Goal: Task Accomplishment & Management: Manage account settings

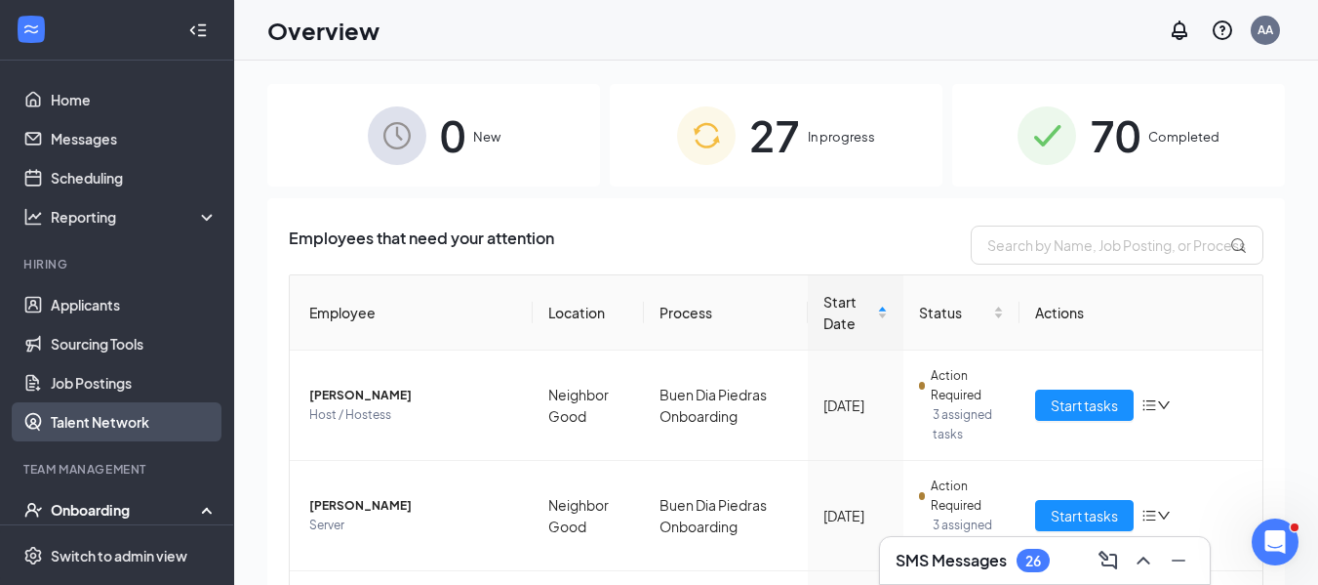
scroll to position [98, 0]
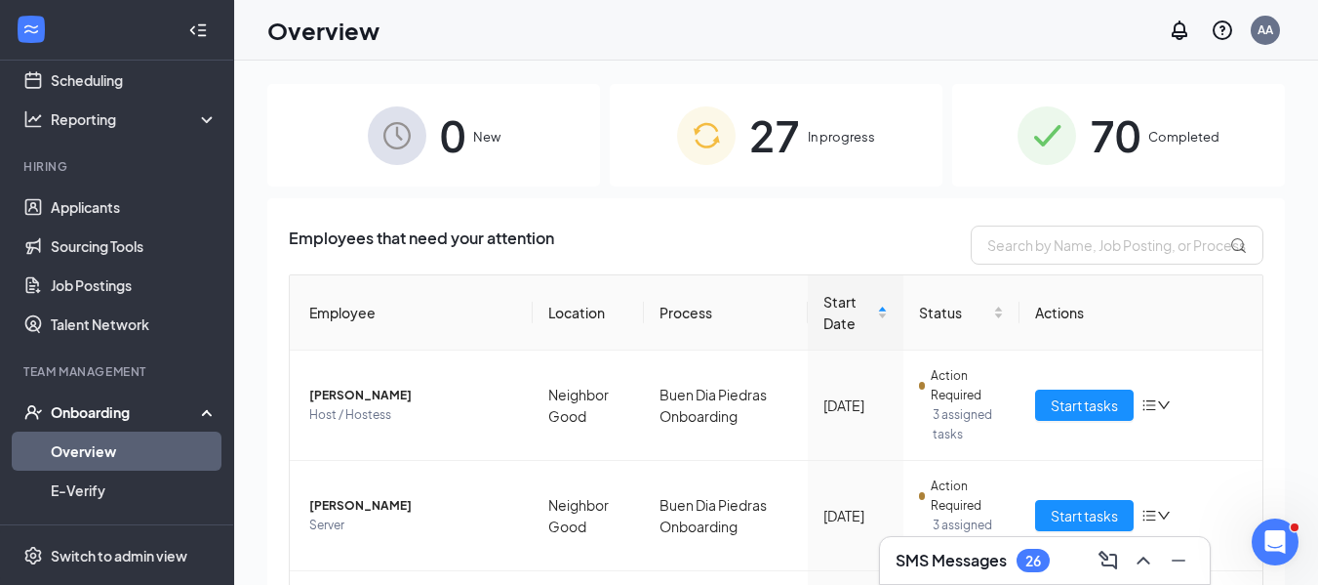
click at [87, 443] on link "Overview" at bounding box center [134, 450] width 167 height 39
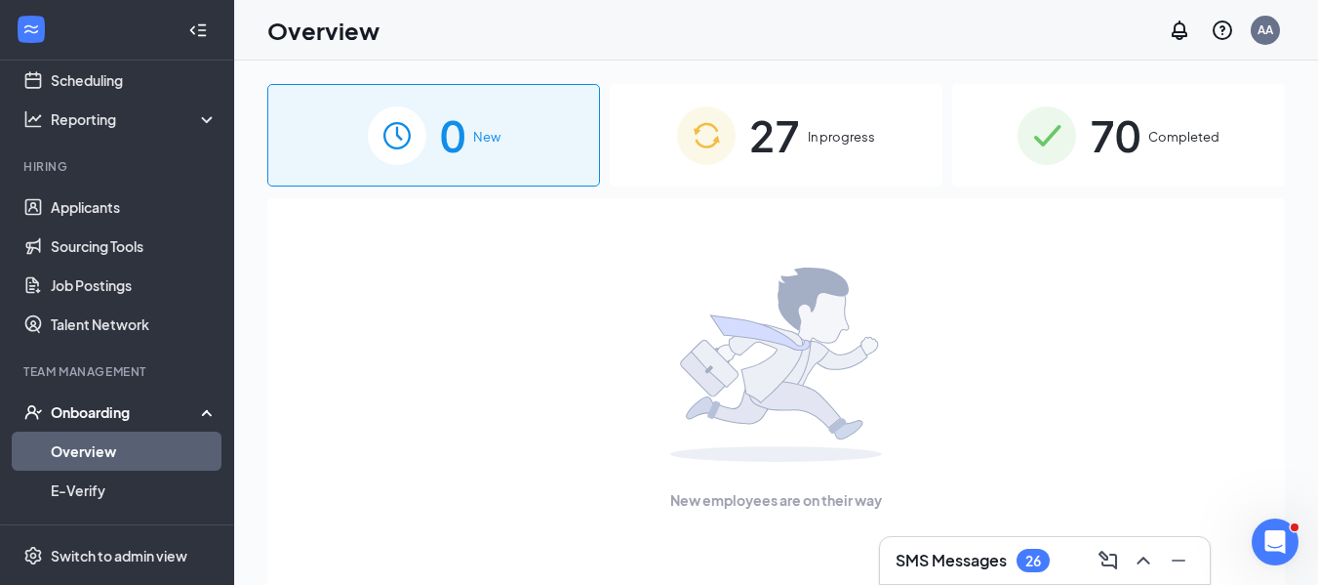
click at [759, 141] on span "27" at bounding box center [774, 134] width 51 height 67
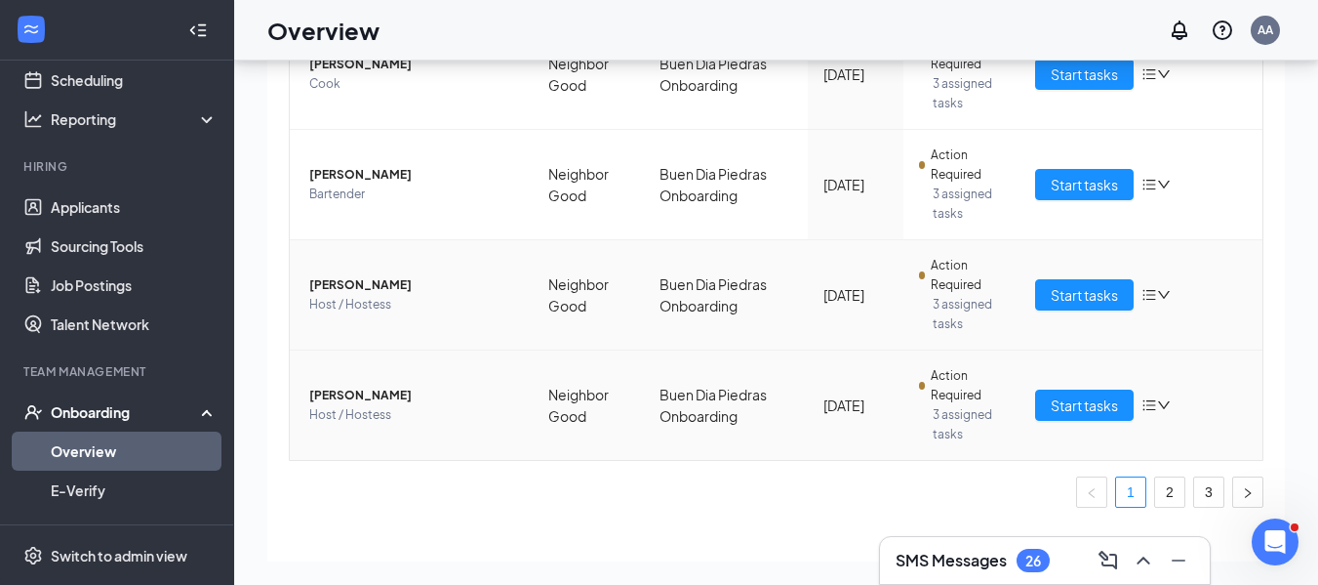
scroll to position [830, 0]
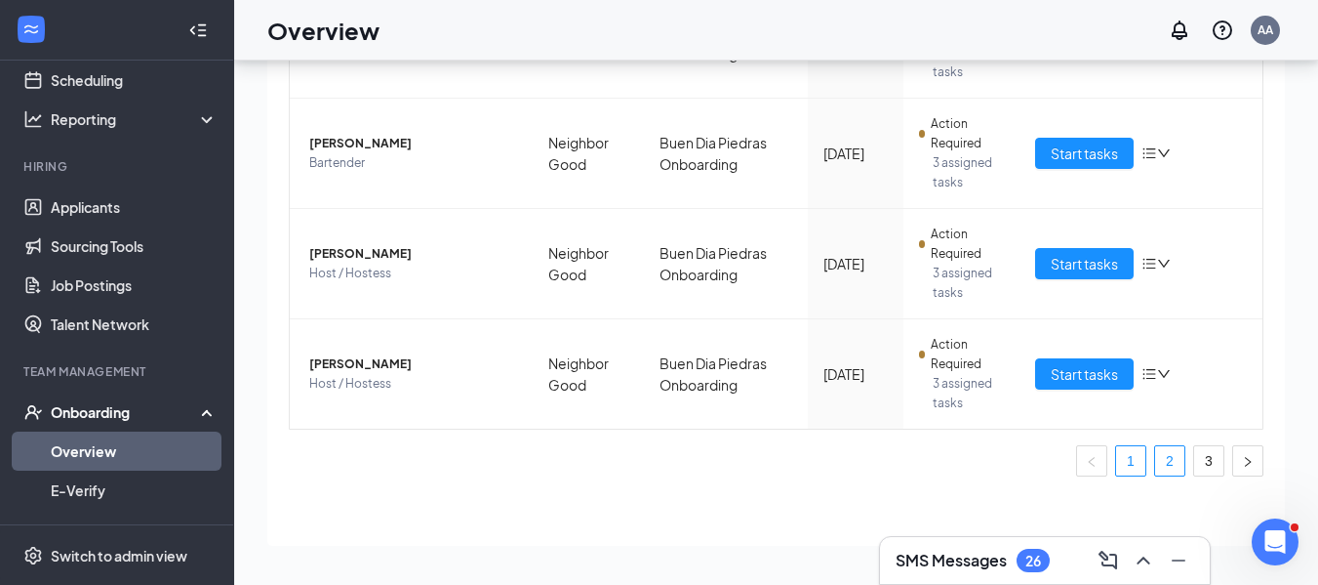
click at [1155, 474] on link "2" at bounding box center [1169, 460] width 29 height 29
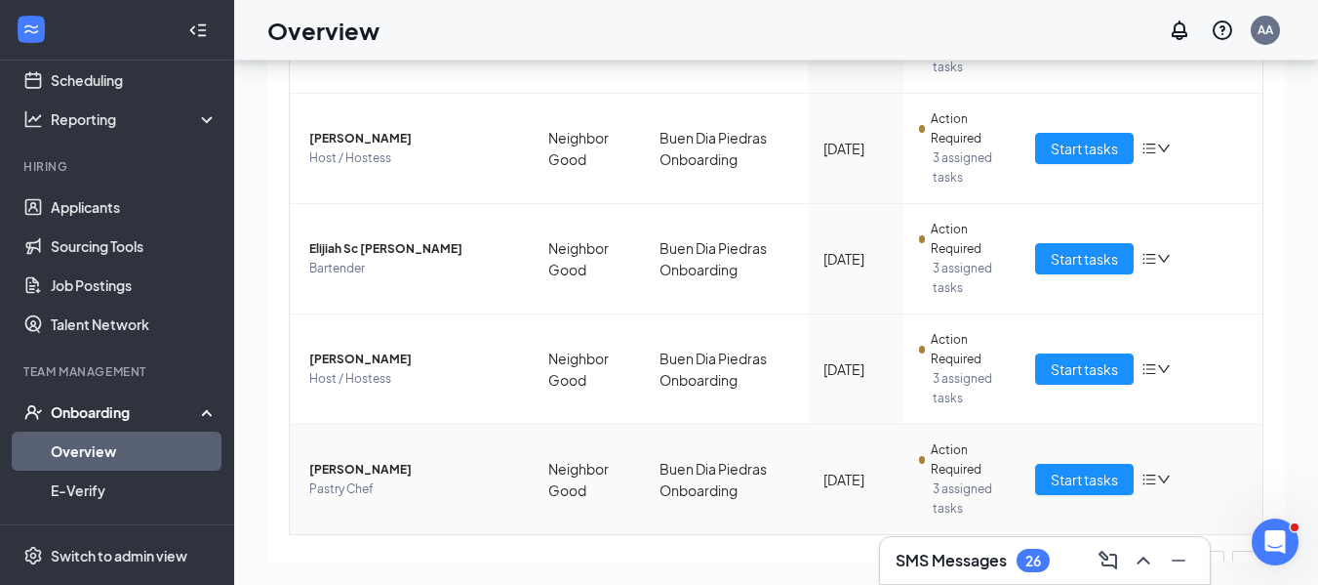
scroll to position [936, 0]
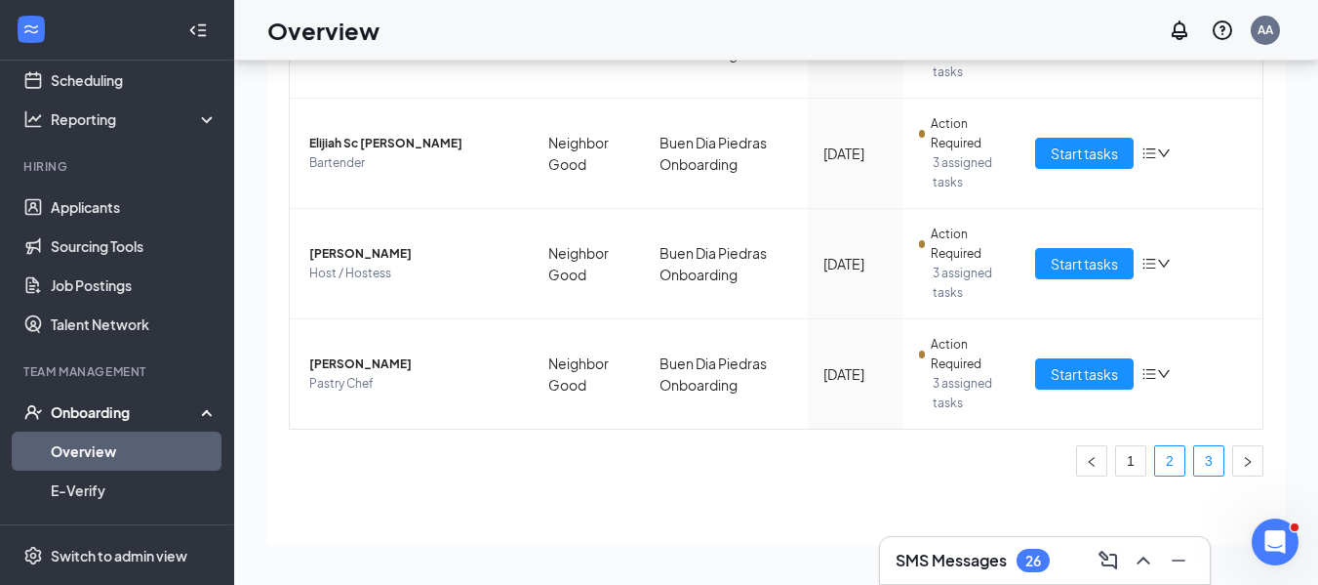
click at [1195, 468] on link "3" at bounding box center [1209, 460] width 29 height 29
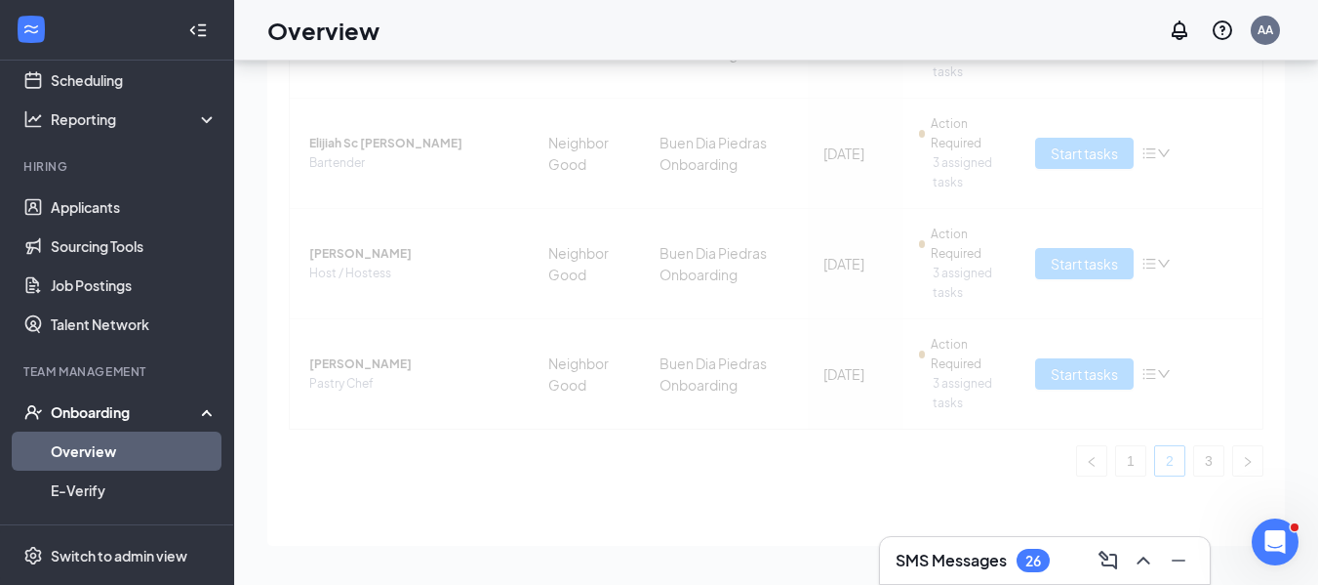
scroll to position [605, 0]
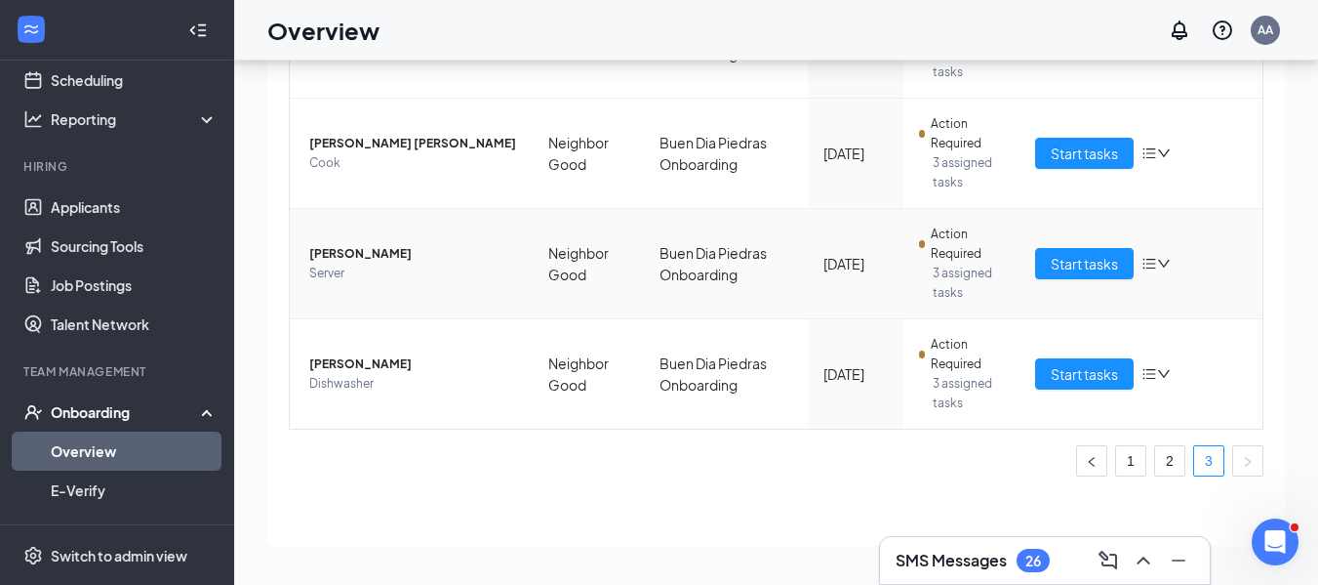
click at [399, 263] on span "[PERSON_NAME]" at bounding box center [413, 254] width 208 height 20
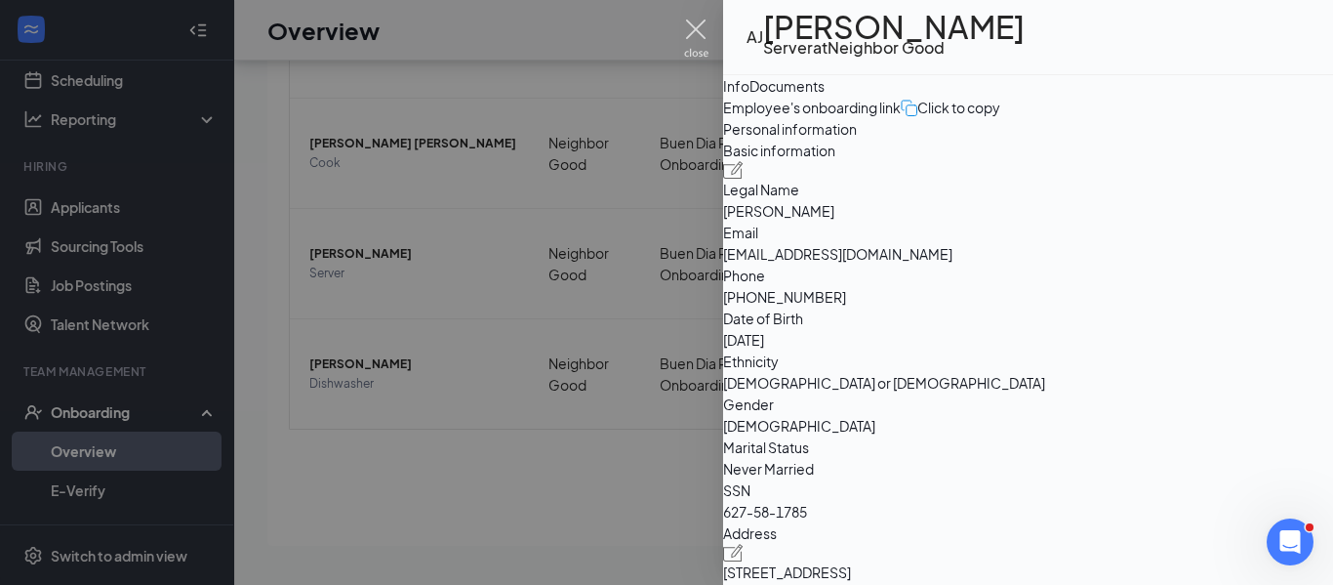
click at [698, 28] on img at bounding box center [696, 39] width 24 height 38
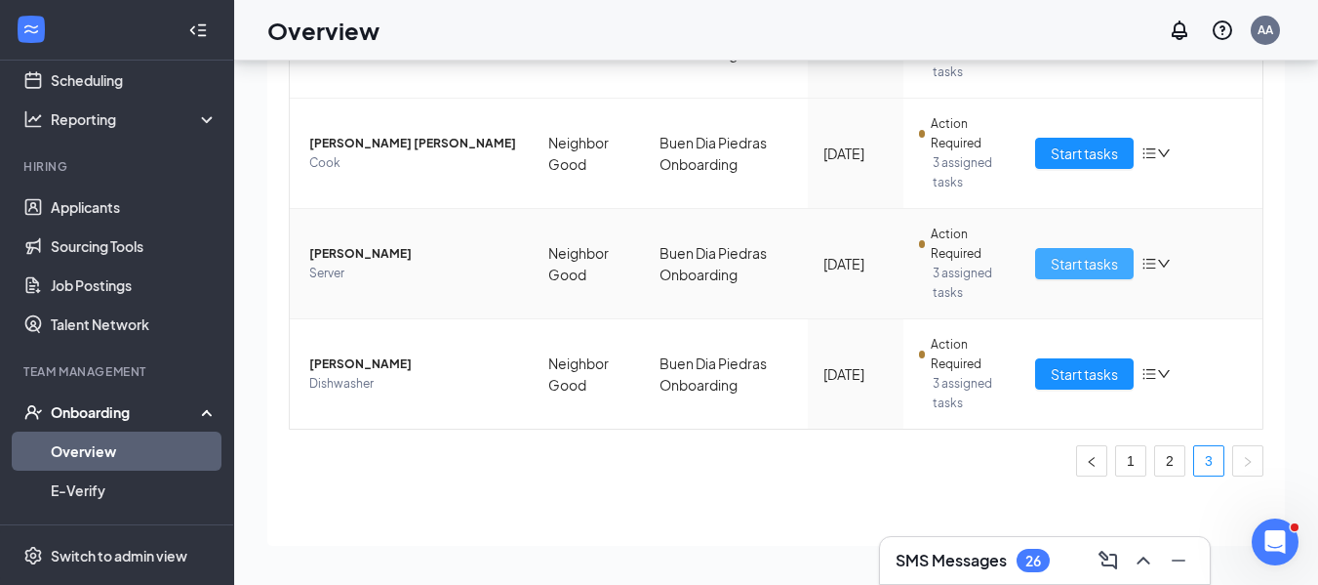
click at [1070, 264] on span "Start tasks" at bounding box center [1084, 263] width 67 height 21
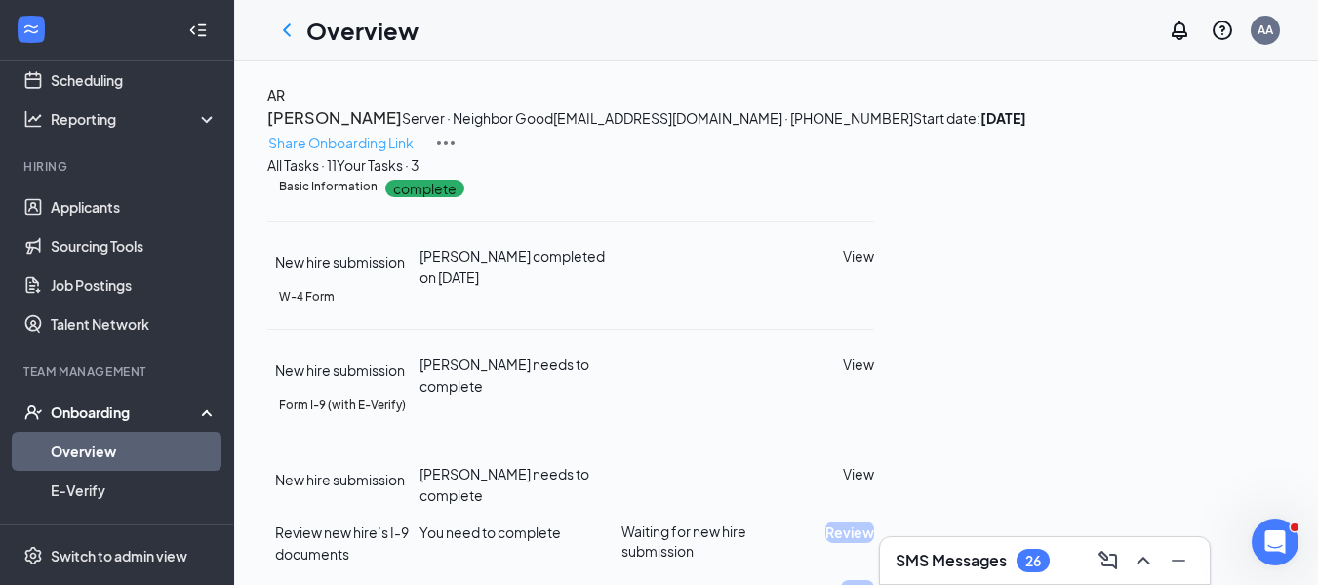
click at [414, 132] on p "Share Onboarding Link" at bounding box center [340, 142] width 145 height 21
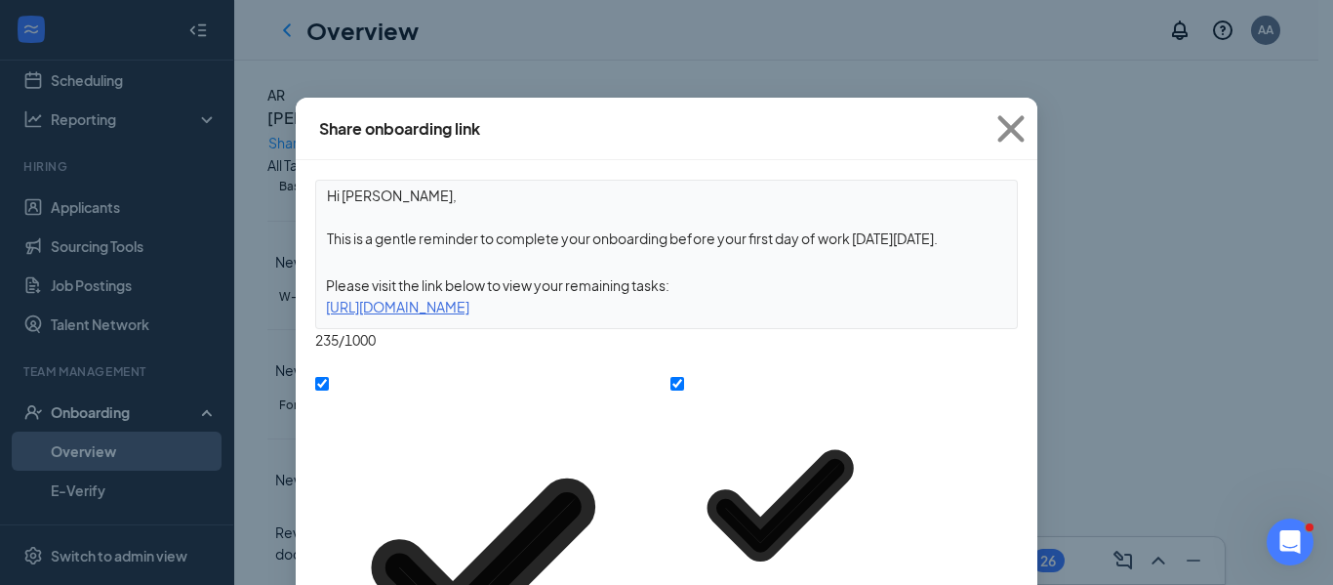
drag, startPoint x: 963, startPoint y: 504, endPoint x: 1008, endPoint y: 473, distance: 54.1
